Goal: Information Seeking & Learning: Find specific fact

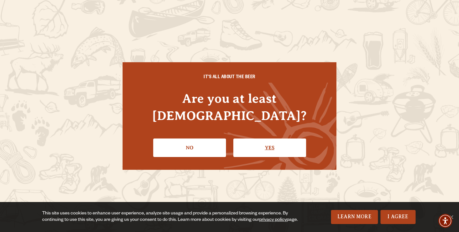
click at [235, 139] on link "Yes" at bounding box center [269, 147] width 73 height 18
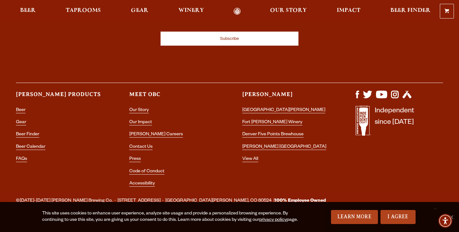
scroll to position [1847, 0]
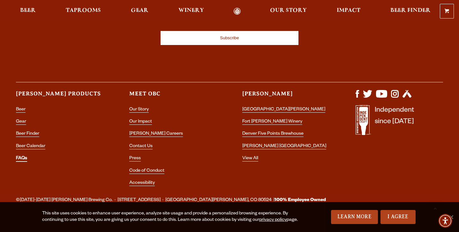
click at [18, 156] on link "FAQs" at bounding box center [21, 159] width 11 height 6
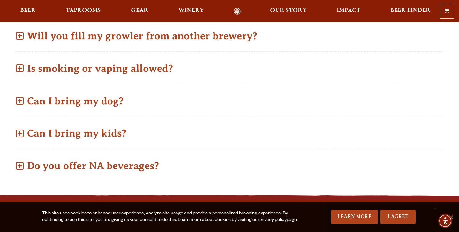
scroll to position [496, 0]
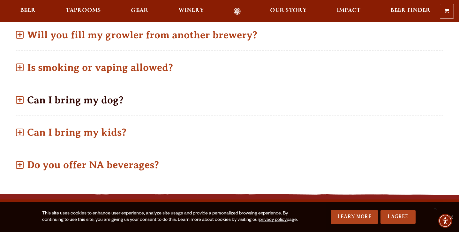
click at [114, 105] on p "Can I bring my dog?" at bounding box center [229, 100] width 427 height 23
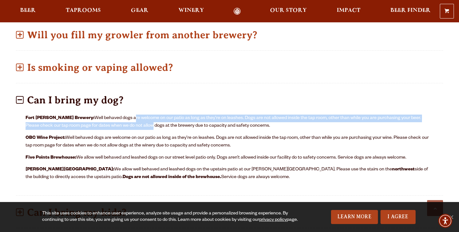
drag, startPoint x: 113, startPoint y: 119, endPoint x: 123, endPoint y: 126, distance: 12.4
click at [123, 126] on p "Fort [PERSON_NAME] Brewery: Well behaved dogs are welcome on our patio as long …" at bounding box center [230, 121] width 408 height 15
click at [185, 126] on p "Fort [PERSON_NAME] Brewery: Well behaved dogs are welcome on our patio as long …" at bounding box center [230, 121] width 408 height 15
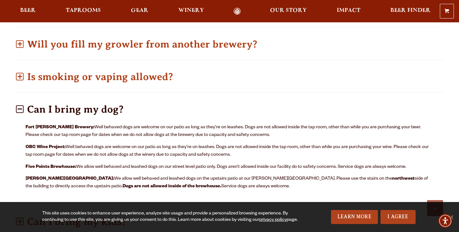
scroll to position [485, 0]
